Goal: Transaction & Acquisition: Download file/media

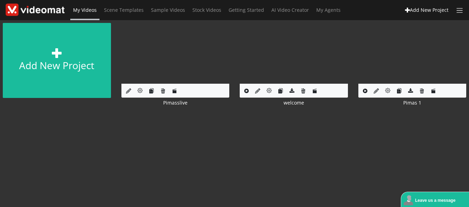
drag, startPoint x: 183, startPoint y: 45, endPoint x: 147, endPoint y: 112, distance: 75.9
click at [147, 112] on div "Add new project Edit Project Pimasslive Edit Project welcome Edit Project Pimas…" at bounding box center [234, 68] width 479 height 97
click at [291, 90] on icon at bounding box center [291, 90] width 5 height 5
click at [408, 90] on link at bounding box center [410, 90] width 11 height 11
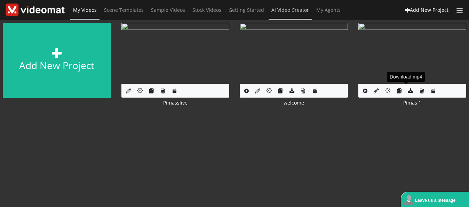
click at [291, 11] on span "AI Video Creator" at bounding box center [290, 10] width 38 height 7
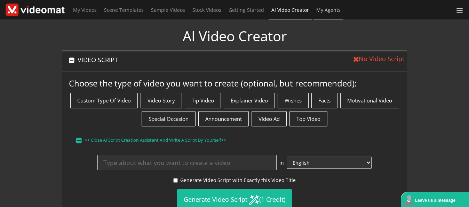
click at [322, 11] on span "My Agents" at bounding box center [328, 10] width 24 height 7
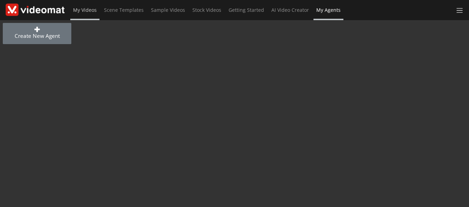
click at [87, 12] on span "My Videos" at bounding box center [85, 10] width 24 height 7
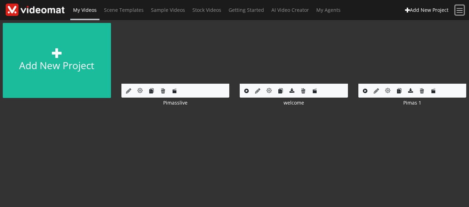
click at [461, 11] on span at bounding box center [460, 11] width 8 height 8
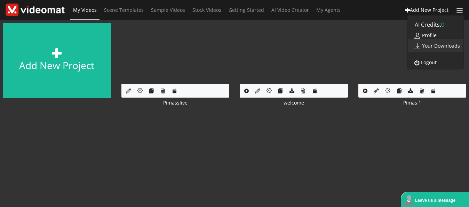
click at [427, 43] on link "Your Downloads" at bounding box center [436, 45] width 56 height 13
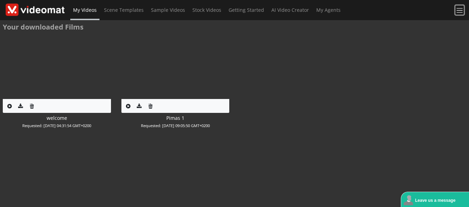
click at [458, 14] on span at bounding box center [460, 11] width 8 height 8
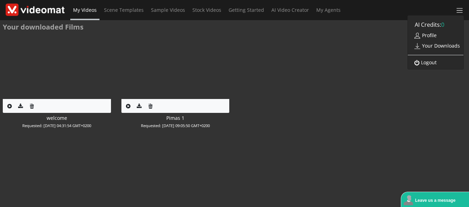
click at [426, 60] on link "Logout" at bounding box center [424, 62] width 32 height 12
